Goal: Task Accomplishment & Management: Manage account settings

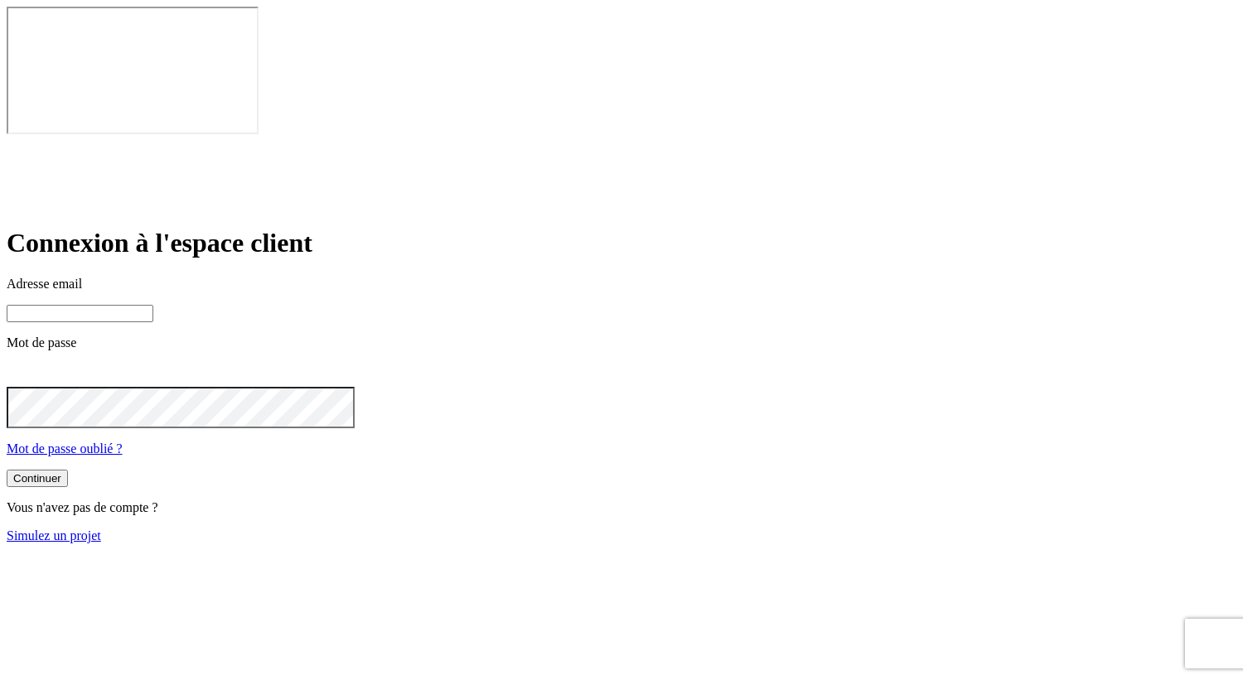
click at [153, 305] on input at bounding box center [80, 313] width 147 height 17
type input "[PERSON_NAME][DOMAIN_NAME][EMAIL_ADDRESS][DOMAIN_NAME]"
click at [61, 474] on div "Continuer" at bounding box center [37, 480] width 48 height 12
click at [153, 305] on input at bounding box center [80, 313] width 147 height 17
type input "james.bond+47@nalo.fr"
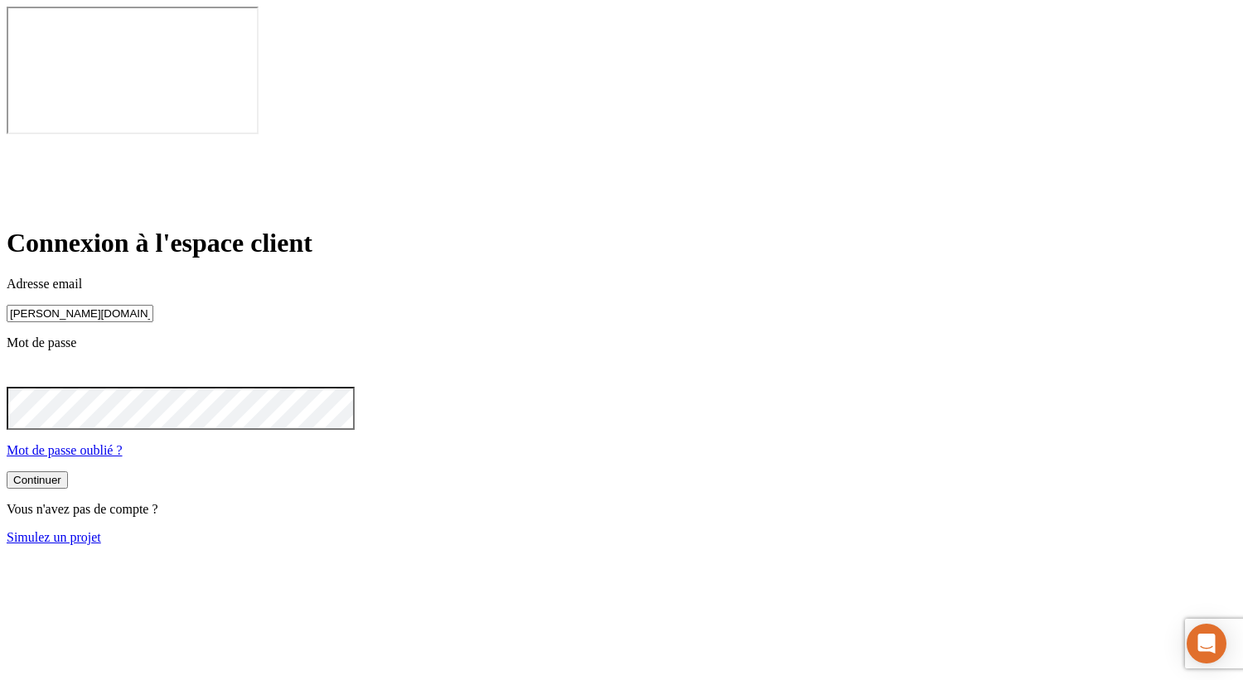
click at [61, 474] on div "Continuer" at bounding box center [37, 480] width 48 height 12
